Goal: Information Seeking & Learning: Check status

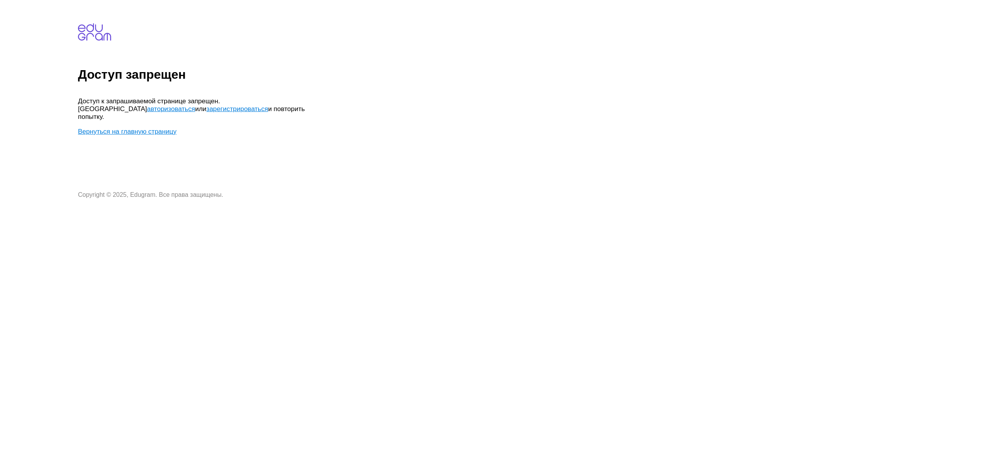
click at [195, 105] on link "авторизоваться" at bounding box center [171, 108] width 48 height 7
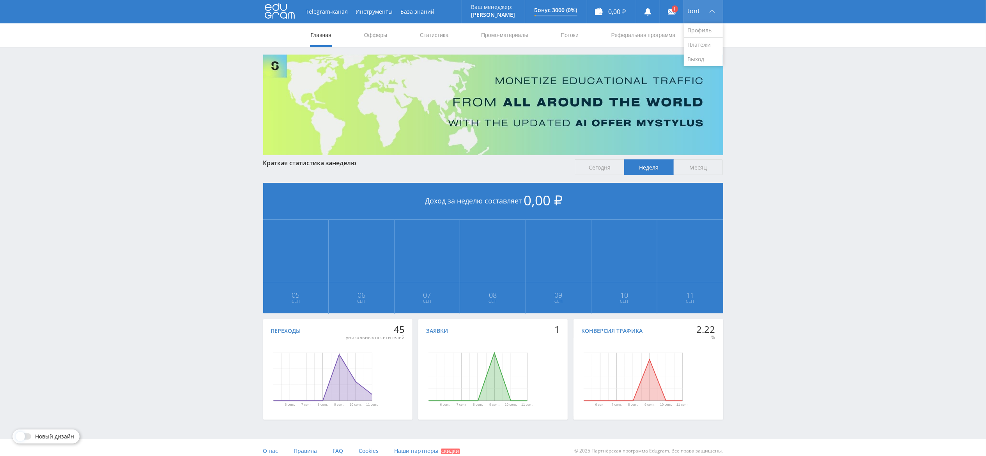
click at [698, 12] on span "tont" at bounding box center [694, 11] width 12 height 6
click at [704, 64] on link "Выход" at bounding box center [703, 59] width 39 height 14
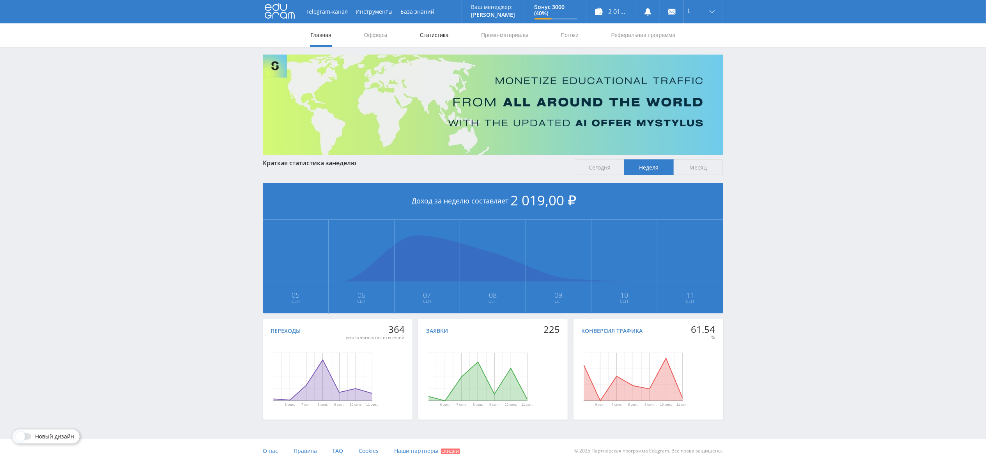
click at [436, 41] on link "Статистика" at bounding box center [434, 34] width 30 height 23
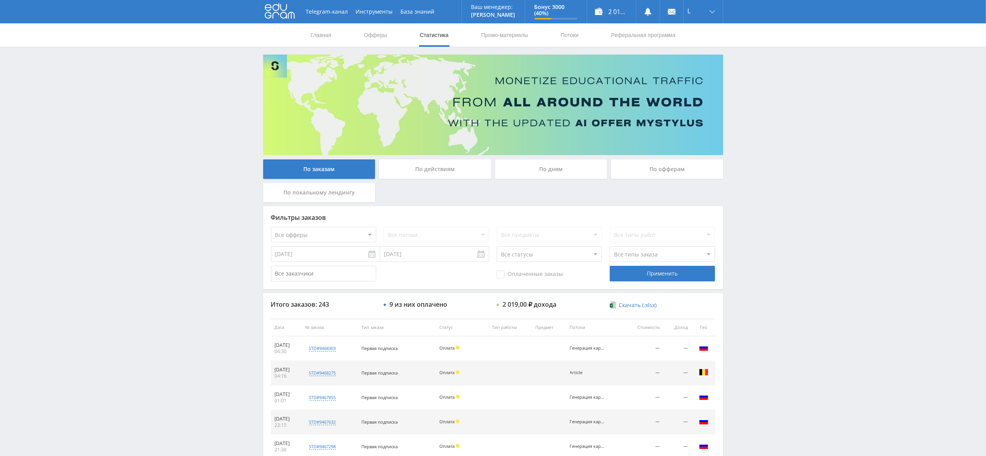
click at [679, 163] on div "По офферам" at bounding box center [667, 168] width 112 height 19
click at [0, 0] on input "По офферам" at bounding box center [0, 0] width 0 height 0
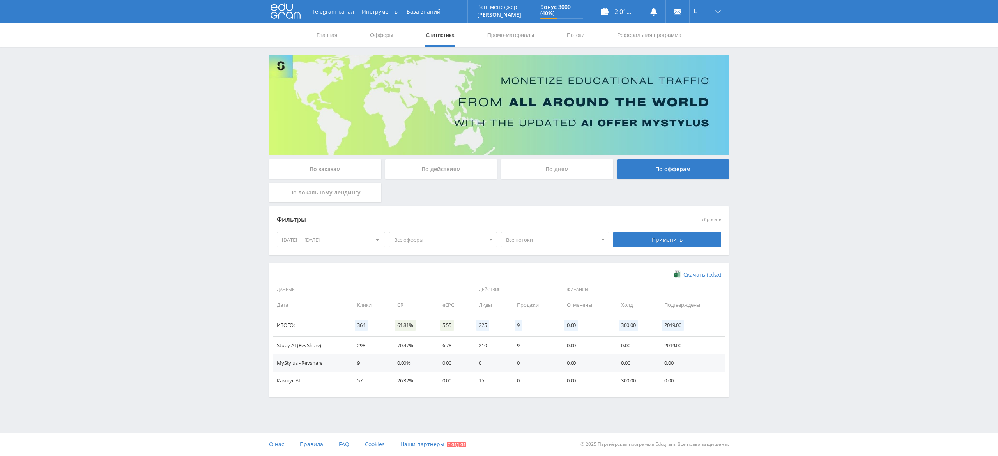
click at [419, 237] on span "Все офферы" at bounding box center [439, 239] width 91 height 15
click at [473, 210] on div "Фильтры сбросить 05.09.2025 — 11.09.2025 Календарь Период Сентябрь, 2025 Пн Вт …" at bounding box center [499, 230] width 460 height 49
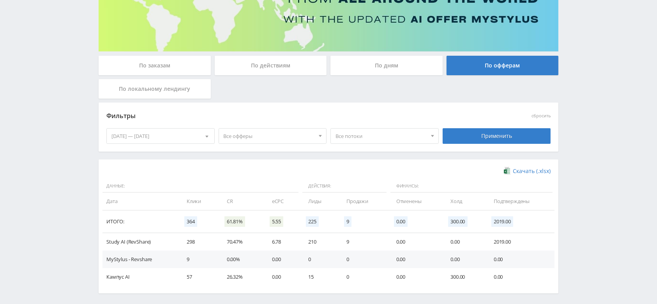
scroll to position [135, 0]
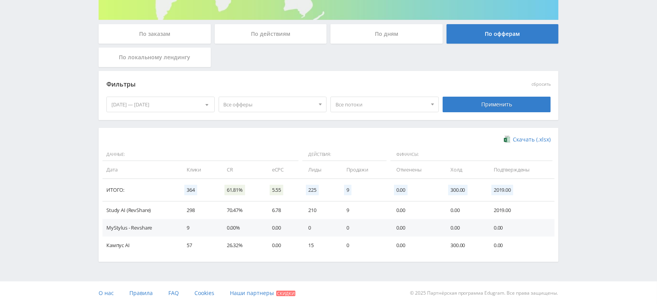
click at [353, 28] on div "По дням" at bounding box center [387, 33] width 112 height 19
click at [0, 0] on input "По дням" at bounding box center [0, 0] width 0 height 0
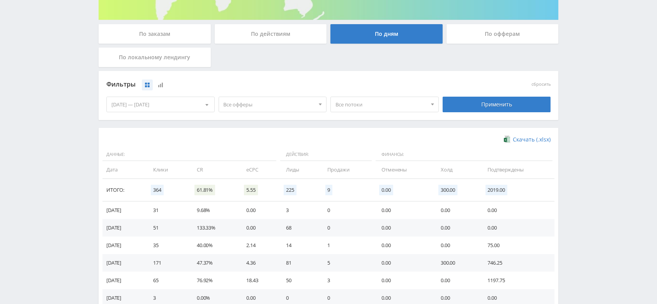
click at [261, 101] on span "Все офферы" at bounding box center [269, 104] width 91 height 15
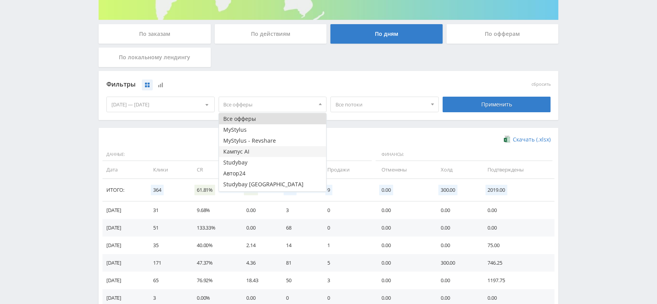
click at [253, 148] on button "Кампус AI" at bounding box center [273, 151] width 108 height 11
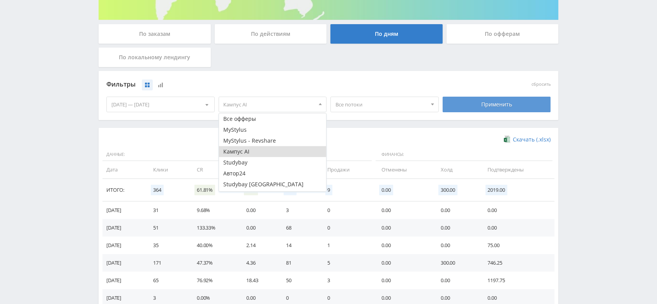
click at [474, 108] on div "Применить" at bounding box center [497, 105] width 108 height 16
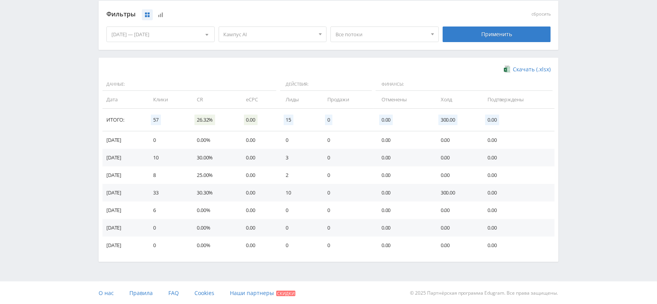
scroll to position [0, 0]
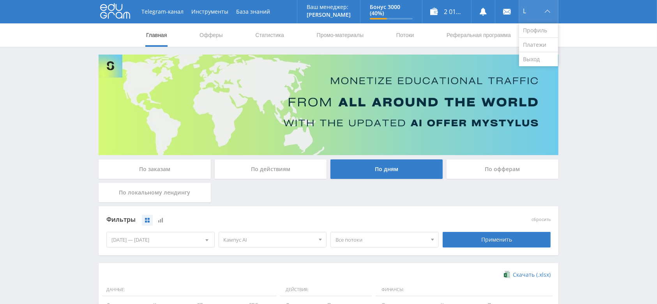
click at [544, 13] on div "L" at bounding box center [538, 11] width 39 height 23
click at [529, 58] on link "Выход" at bounding box center [538, 59] width 39 height 14
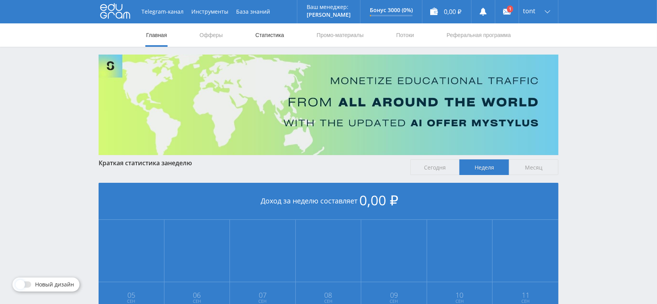
click at [279, 33] on link "Статистика" at bounding box center [270, 34] width 30 height 23
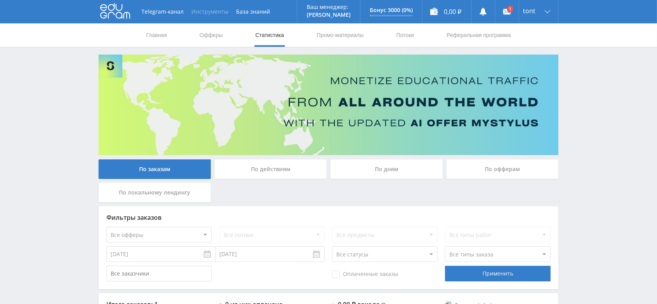
click at [207, 9] on button "Инструменты" at bounding box center [210, 11] width 45 height 23
